Goal: Task Accomplishment & Management: Complete application form

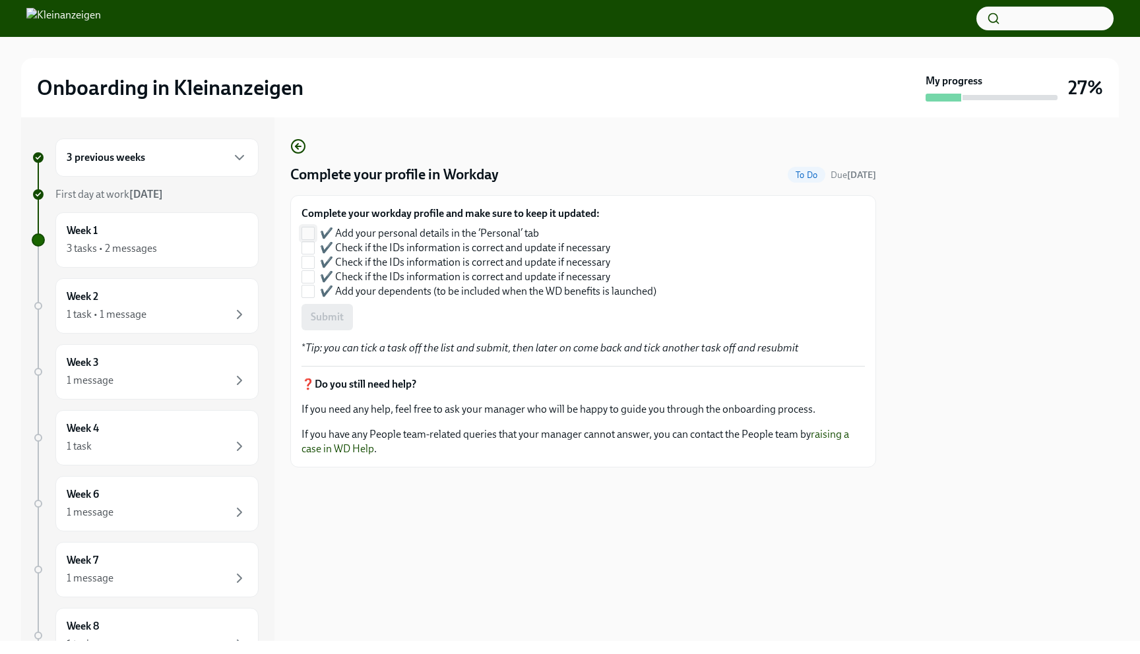
click at [314, 232] on span at bounding box center [308, 233] width 13 height 13
click at [314, 232] on input "✔️ Add your personal details in the ‘Personal’ tab" at bounding box center [308, 234] width 12 height 12
checkbox input "true"
click at [312, 247] on input "✔️ Check if the IDs information is correct and update if necessary" at bounding box center [308, 248] width 12 height 12
checkbox input "true"
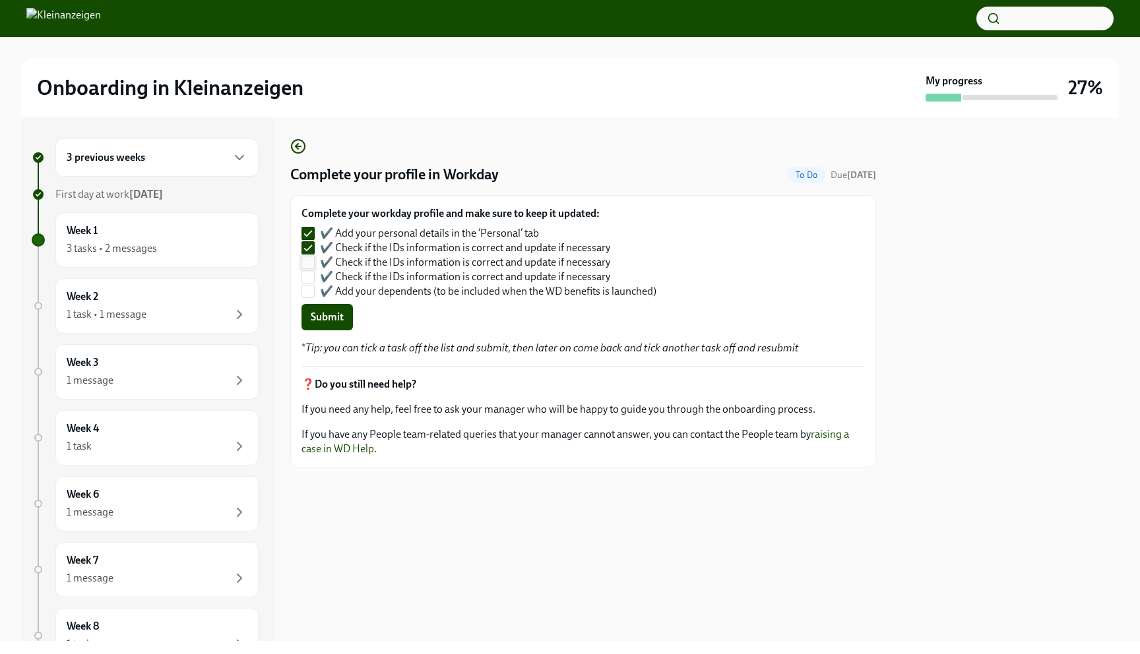
click at [310, 263] on input "✔️ Check if the IDs information is correct and update if necessary" at bounding box center [308, 263] width 12 height 12
checkbox input "true"
click at [309, 274] on input "✔️ Check if the IDs information is correct and update if necessary" at bounding box center [308, 277] width 12 height 12
checkbox input "true"
click at [185, 241] on div "3 tasks • 2 messages" at bounding box center [157, 249] width 181 height 16
